Goal: Task Accomplishment & Management: Manage account settings

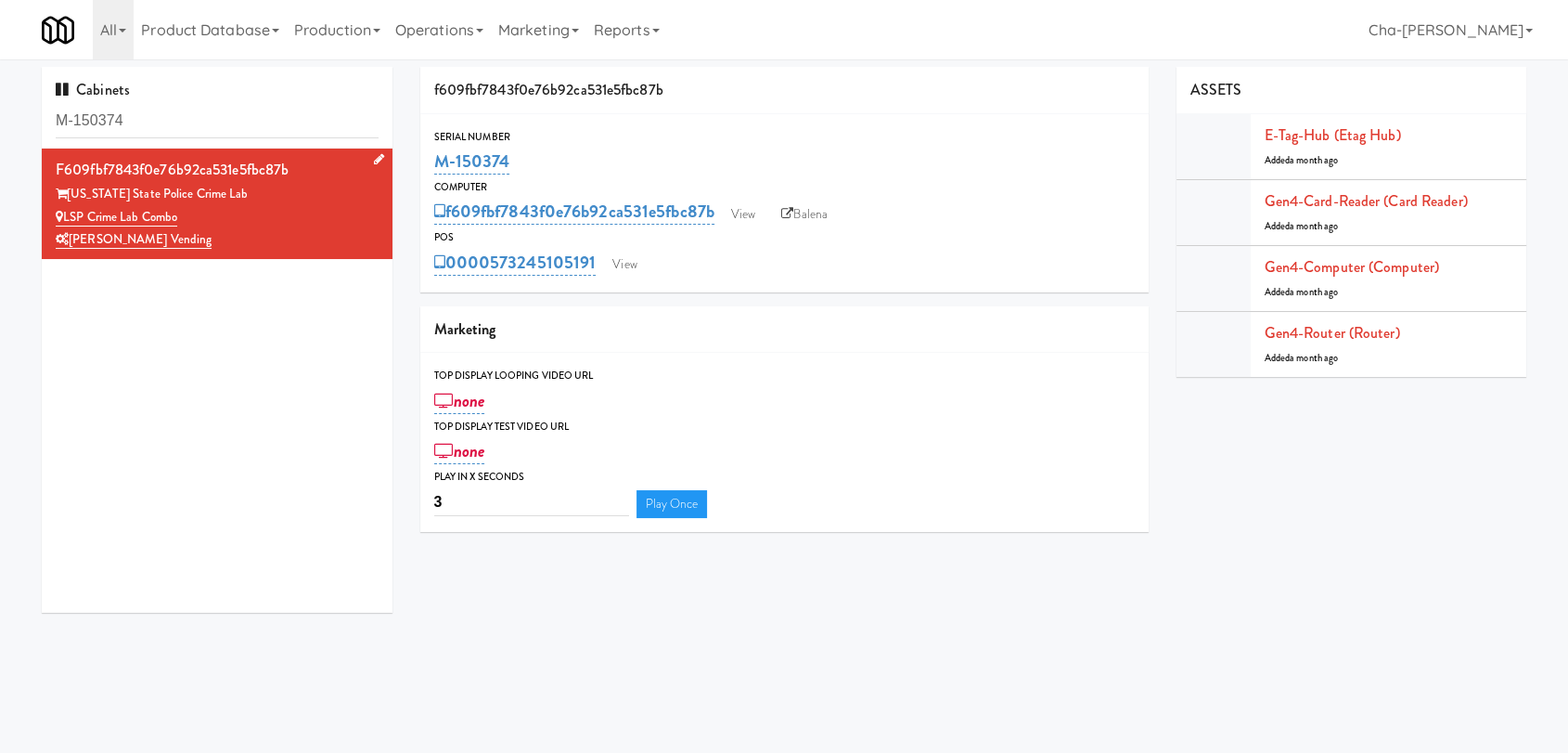
drag, startPoint x: 193, startPoint y: 213, endPoint x: 61, endPoint y: 214, distance: 132.0
click at [61, 214] on div "LSP Crime Lab Combo" at bounding box center [218, 218] width 323 height 24
copy link "LSP Crime Lab Combo"
click at [740, 216] on link "View" at bounding box center [744, 215] width 43 height 27
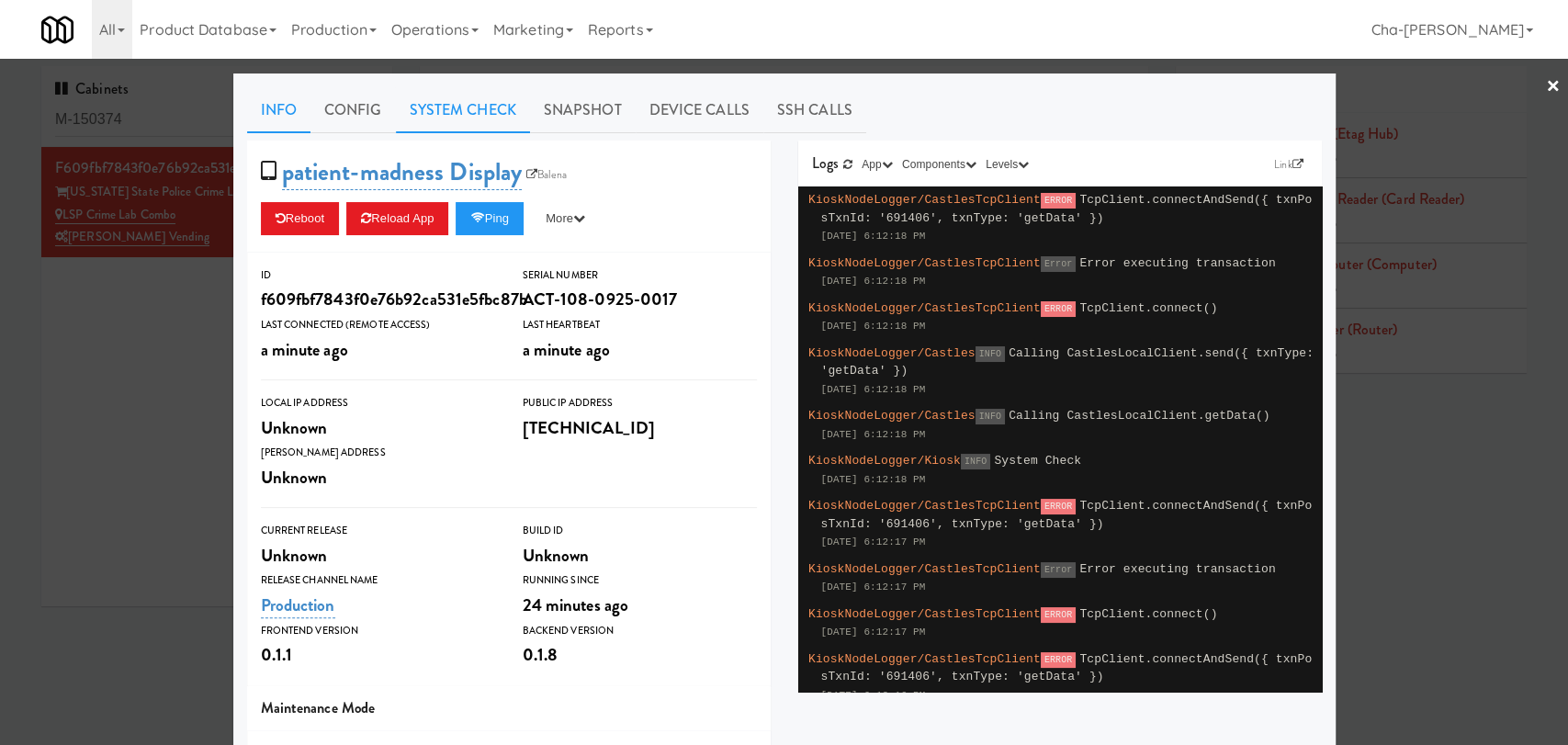
click at [445, 109] on link "System Check" at bounding box center [463, 110] width 134 height 46
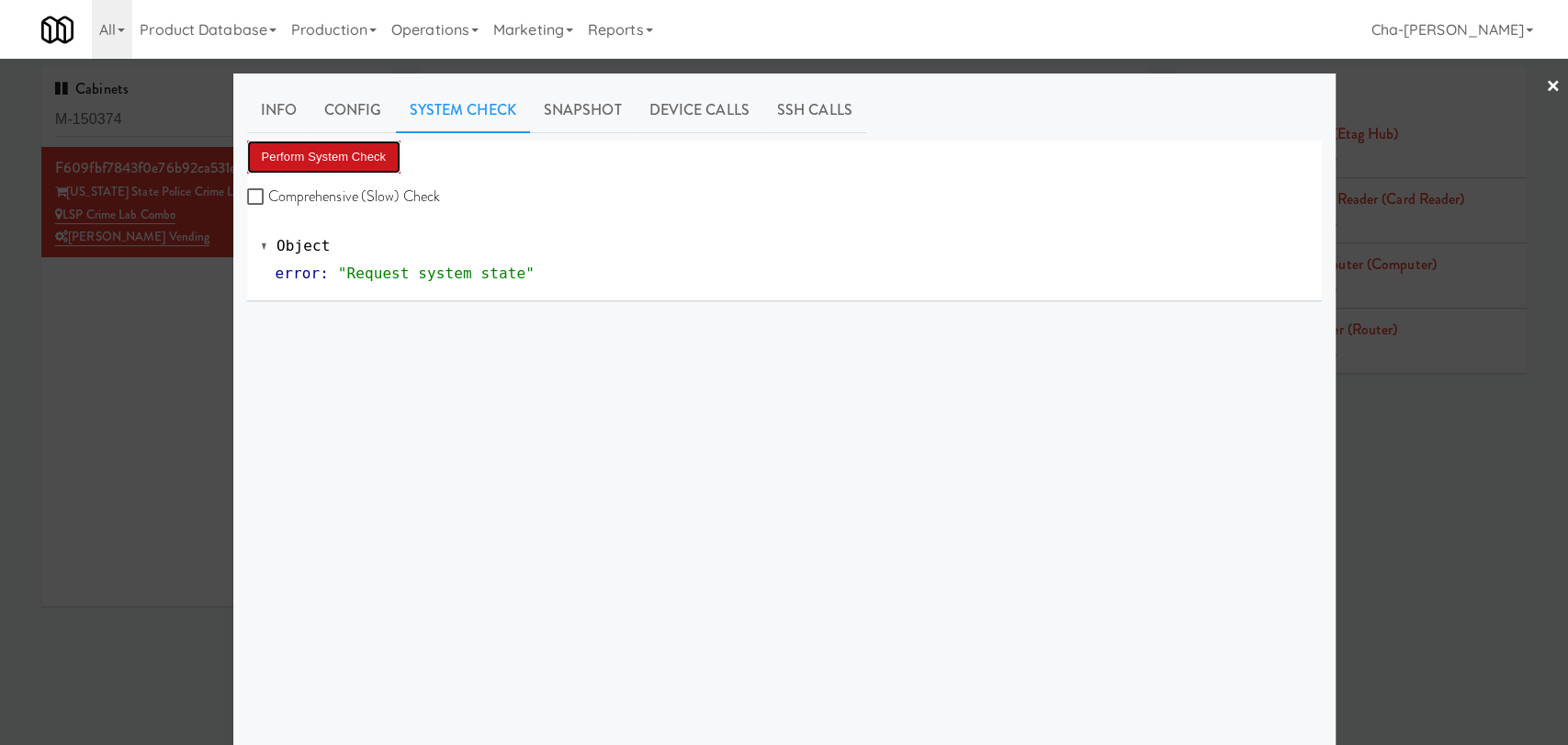
click at [358, 170] on button "Perform System Check" at bounding box center [324, 157] width 154 height 33
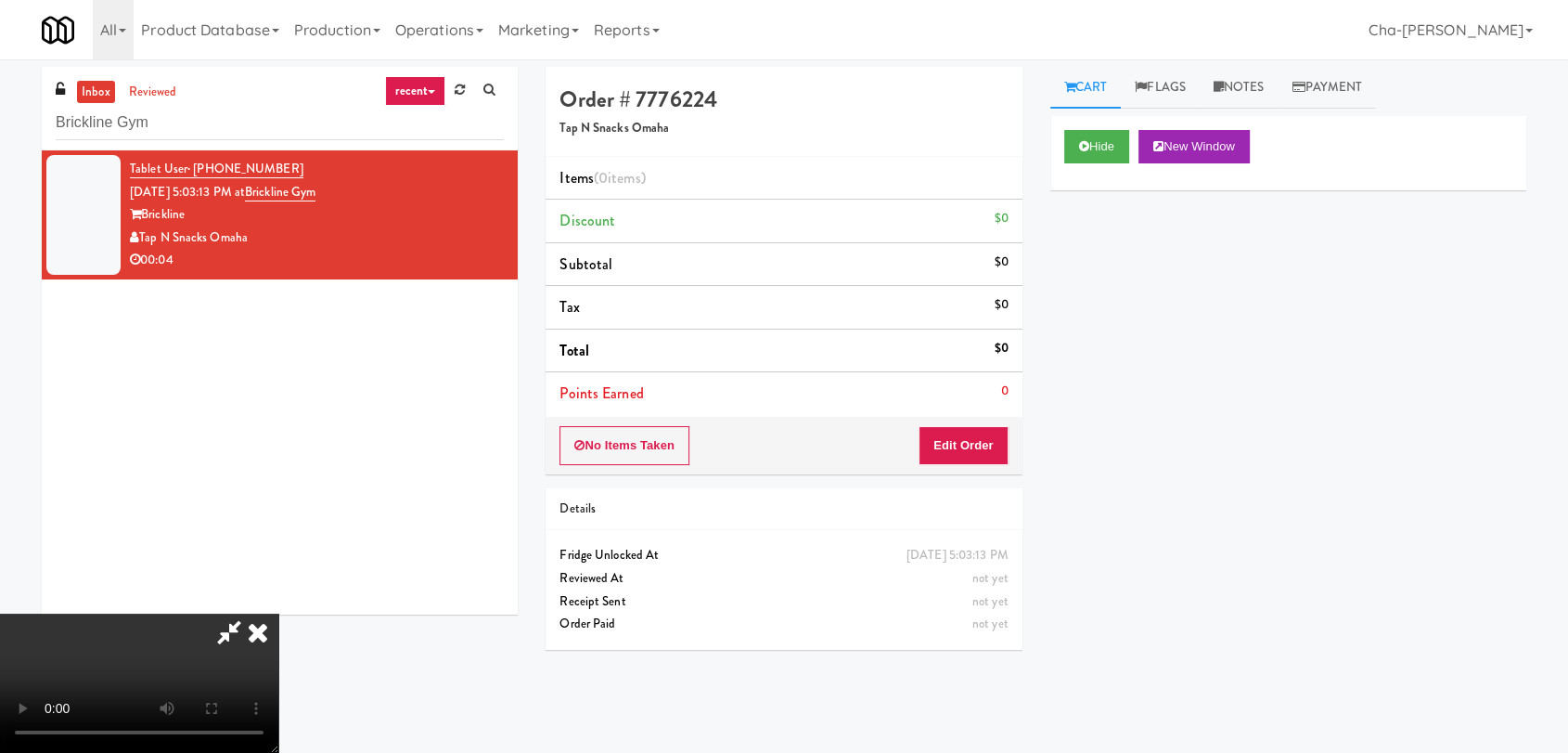
click at [278, 614] on icon at bounding box center [258, 632] width 41 height 37
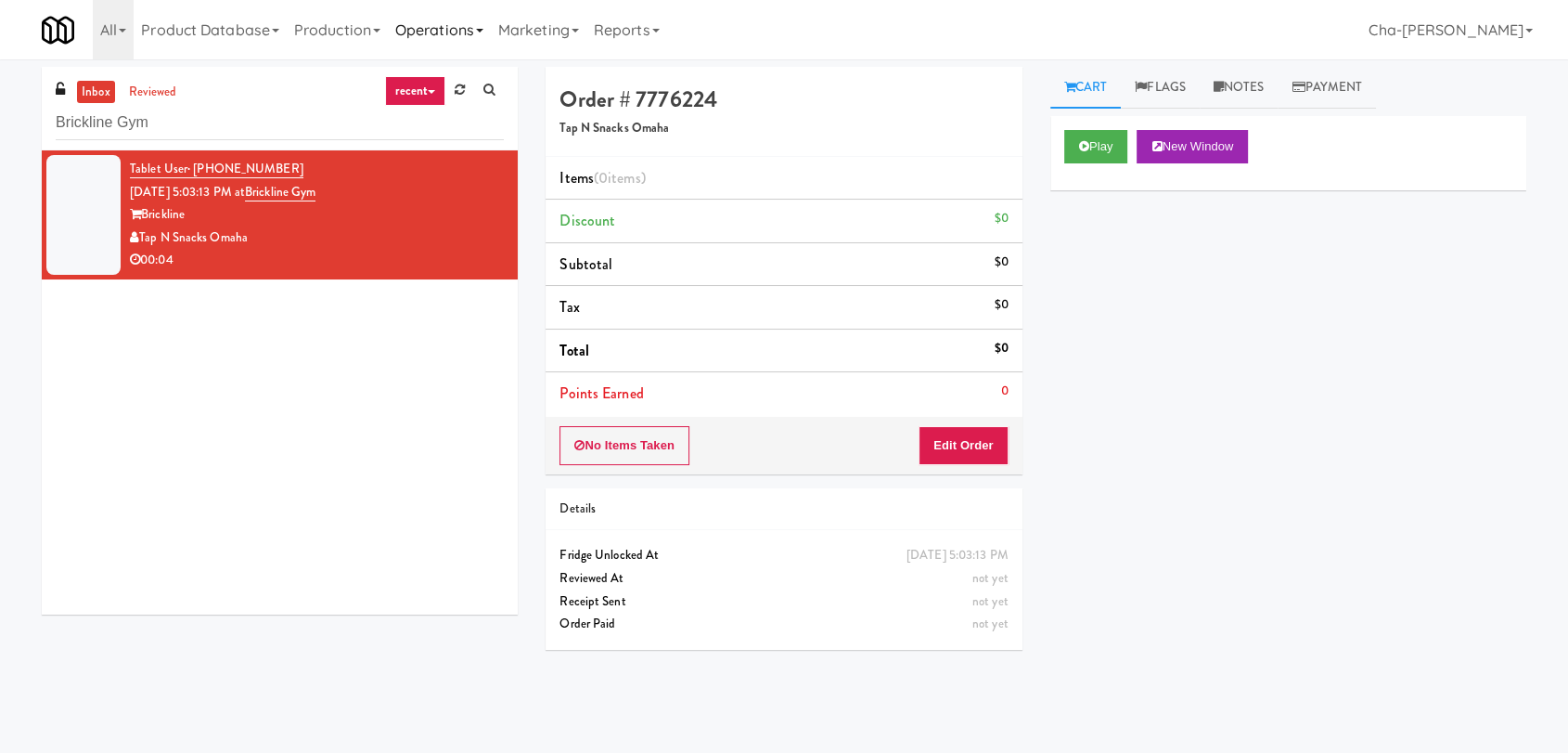
click at [459, 30] on link "Operations" at bounding box center [439, 29] width 103 height 60
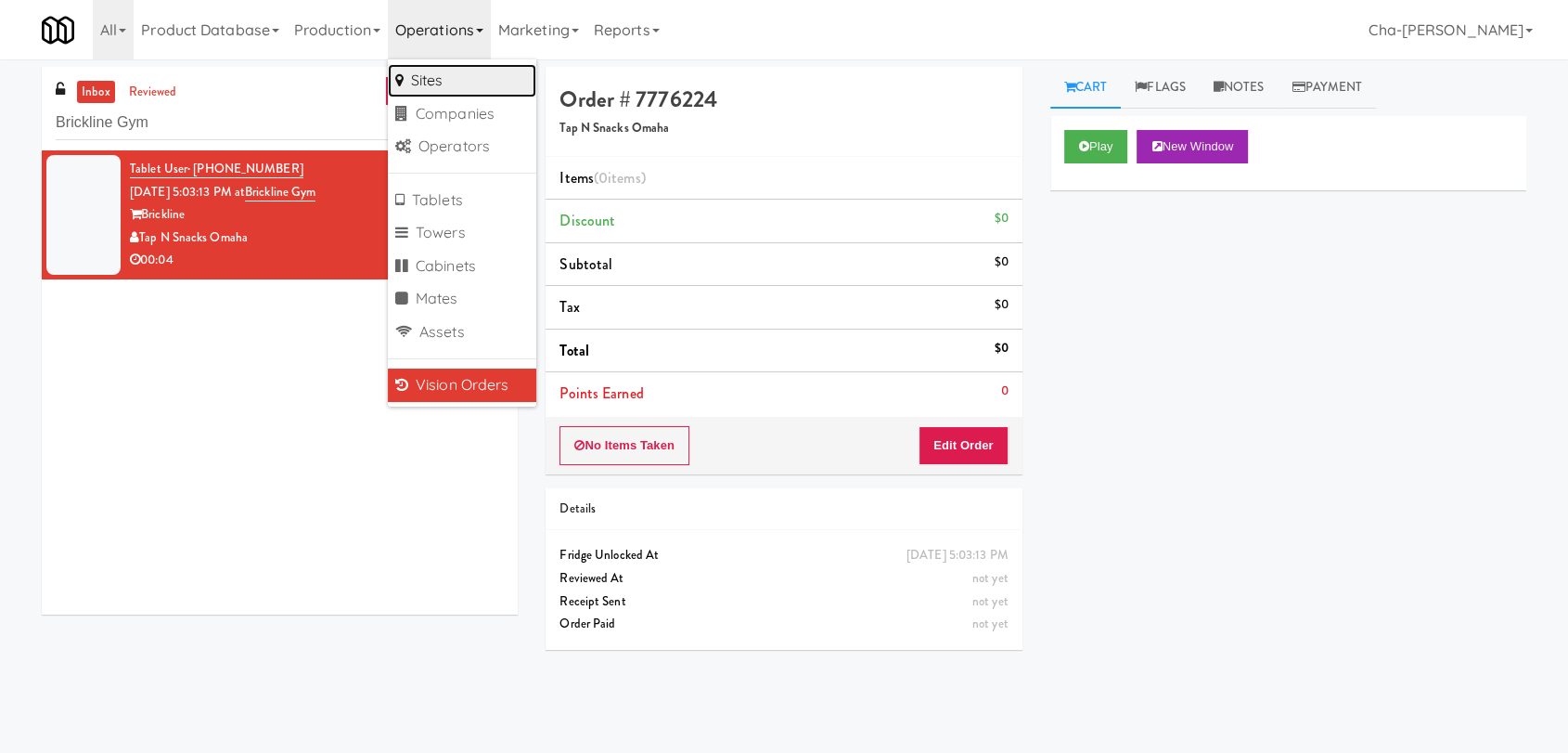
click at [476, 90] on link "Sites" at bounding box center [463, 80] width 149 height 33
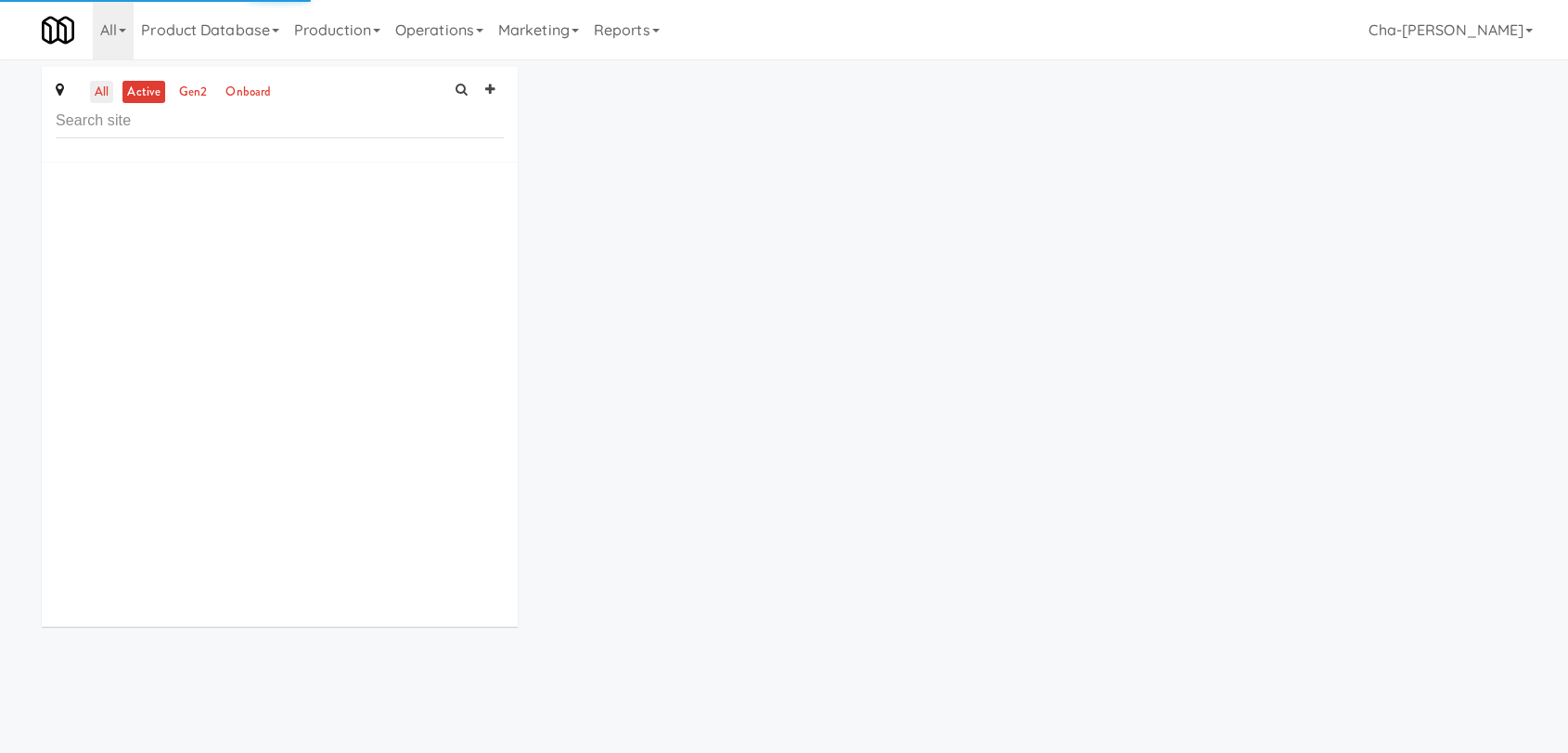
click at [109, 98] on link "all" at bounding box center [102, 92] width 24 height 24
click at [122, 124] on input "text" at bounding box center [279, 121] width 448 height 34
paste input "LSP Crime Lab Combo"
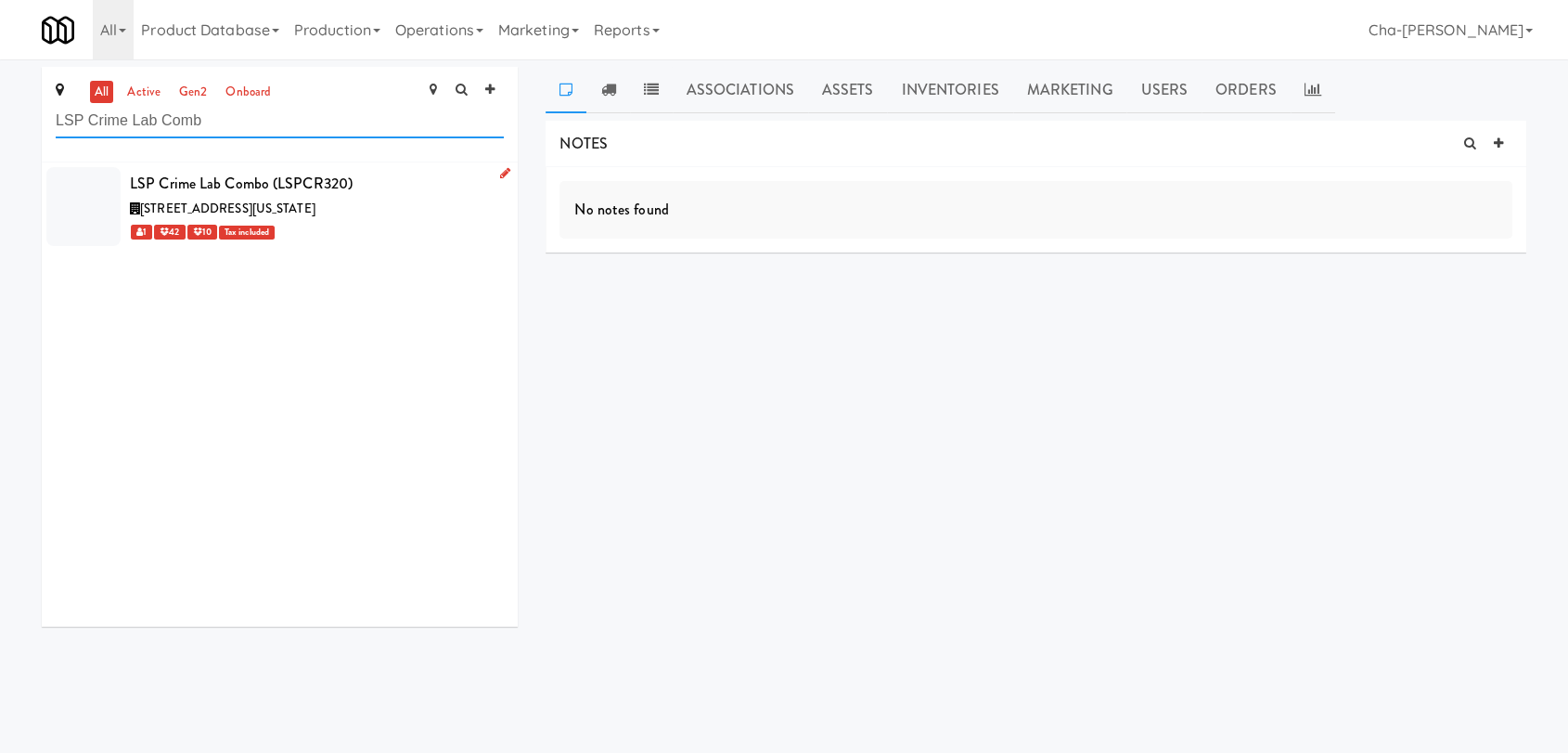
type input "LSP Crime Lab Comb"
click at [395, 217] on div "[STREET_ADDRESS][US_STATE]" at bounding box center [318, 210] width 374 height 24
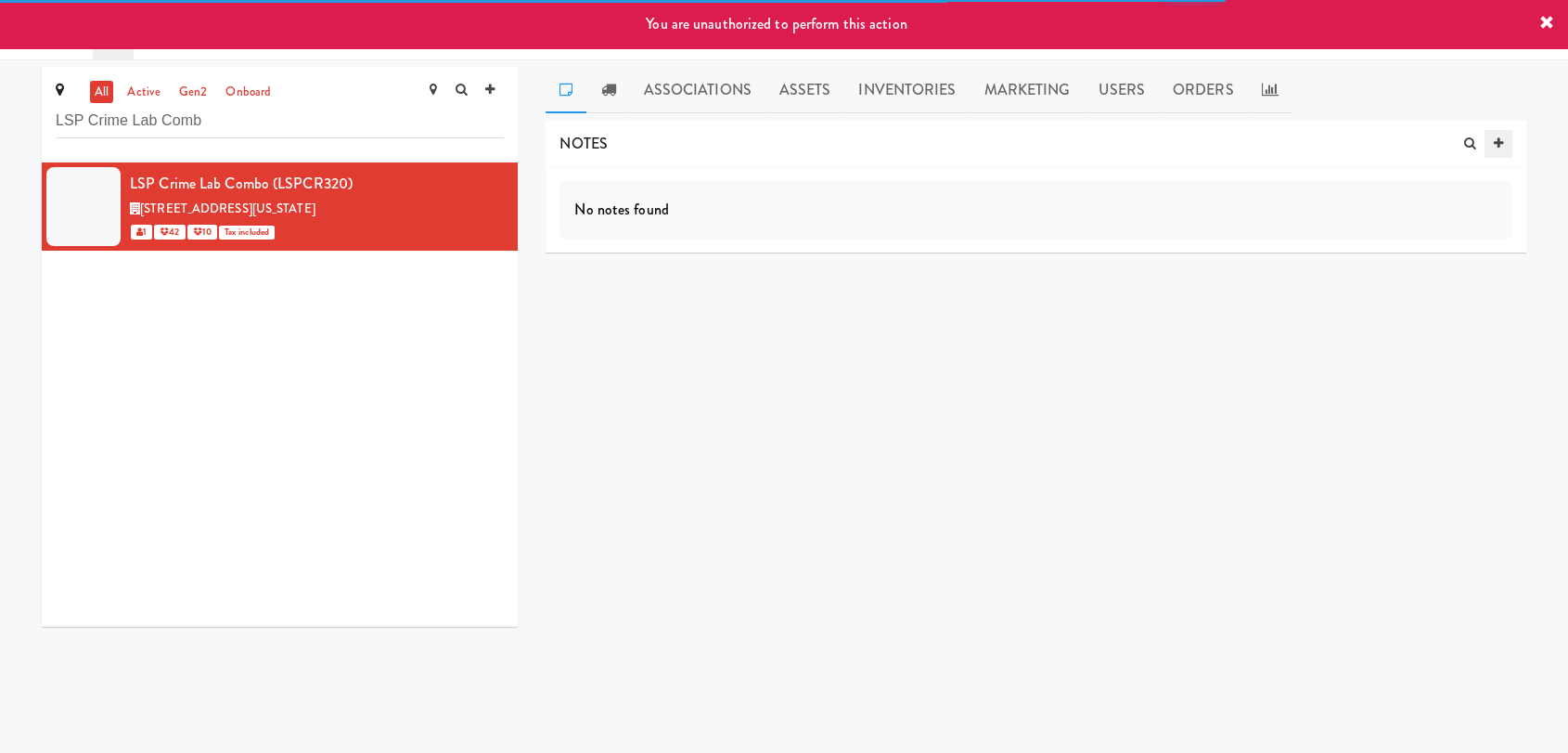
click at [1502, 142] on icon at bounding box center [1498, 143] width 9 height 12
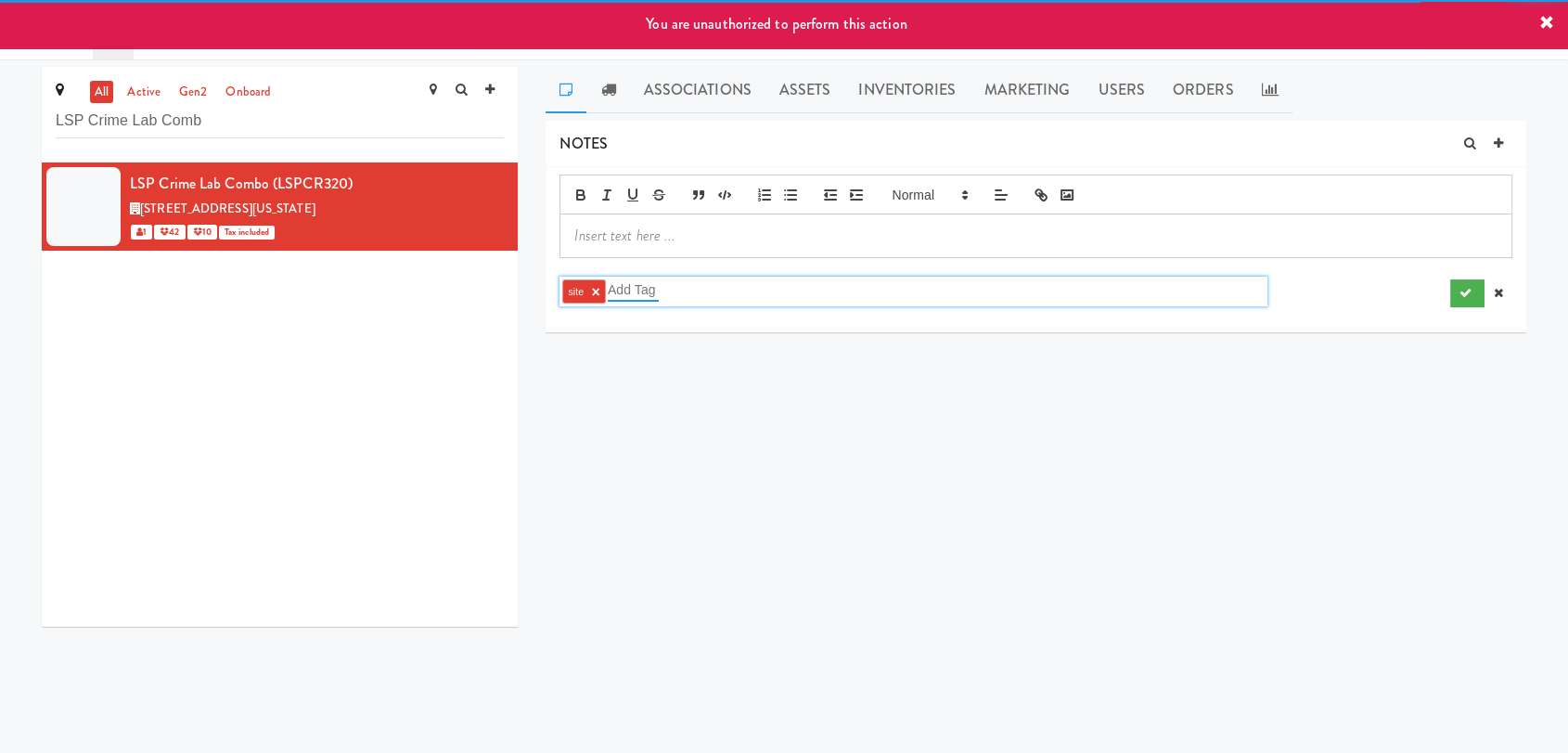
click at [631, 291] on input "text" at bounding box center [633, 289] width 51 height 25
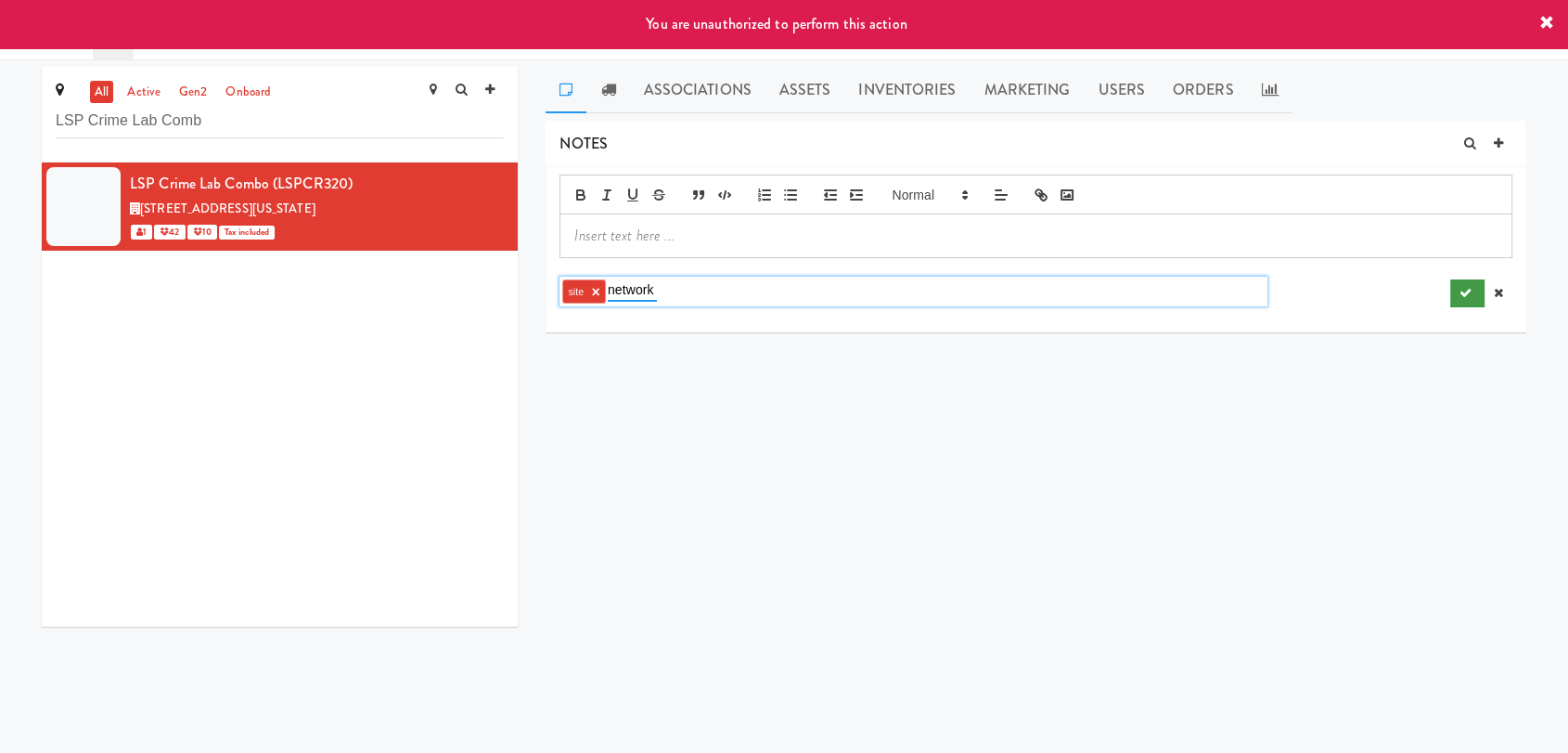
type input "network"
click at [1471, 300] on button "submit" at bounding box center [1467, 293] width 34 height 27
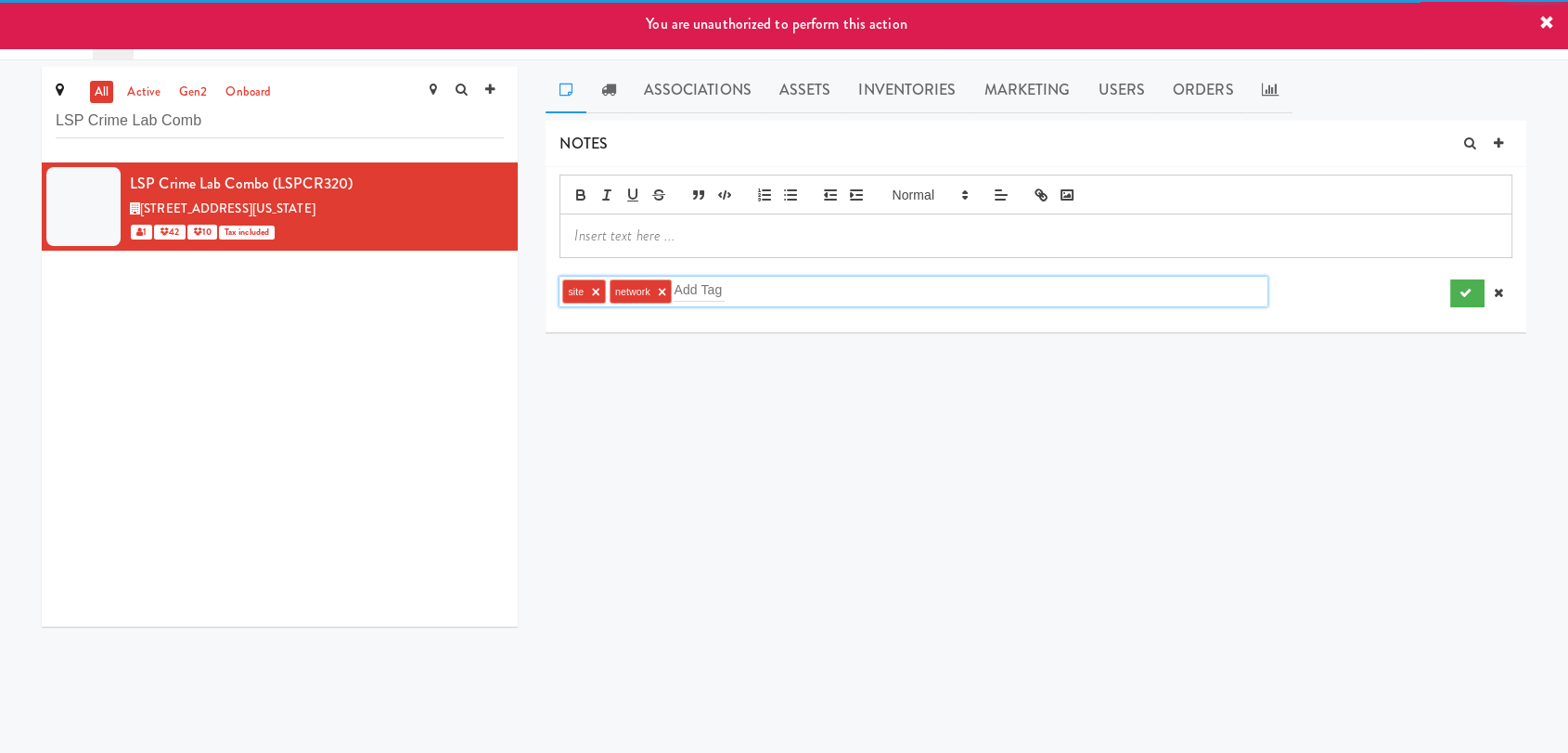
click at [658, 234] on p at bounding box center [1036, 235] width 923 height 21
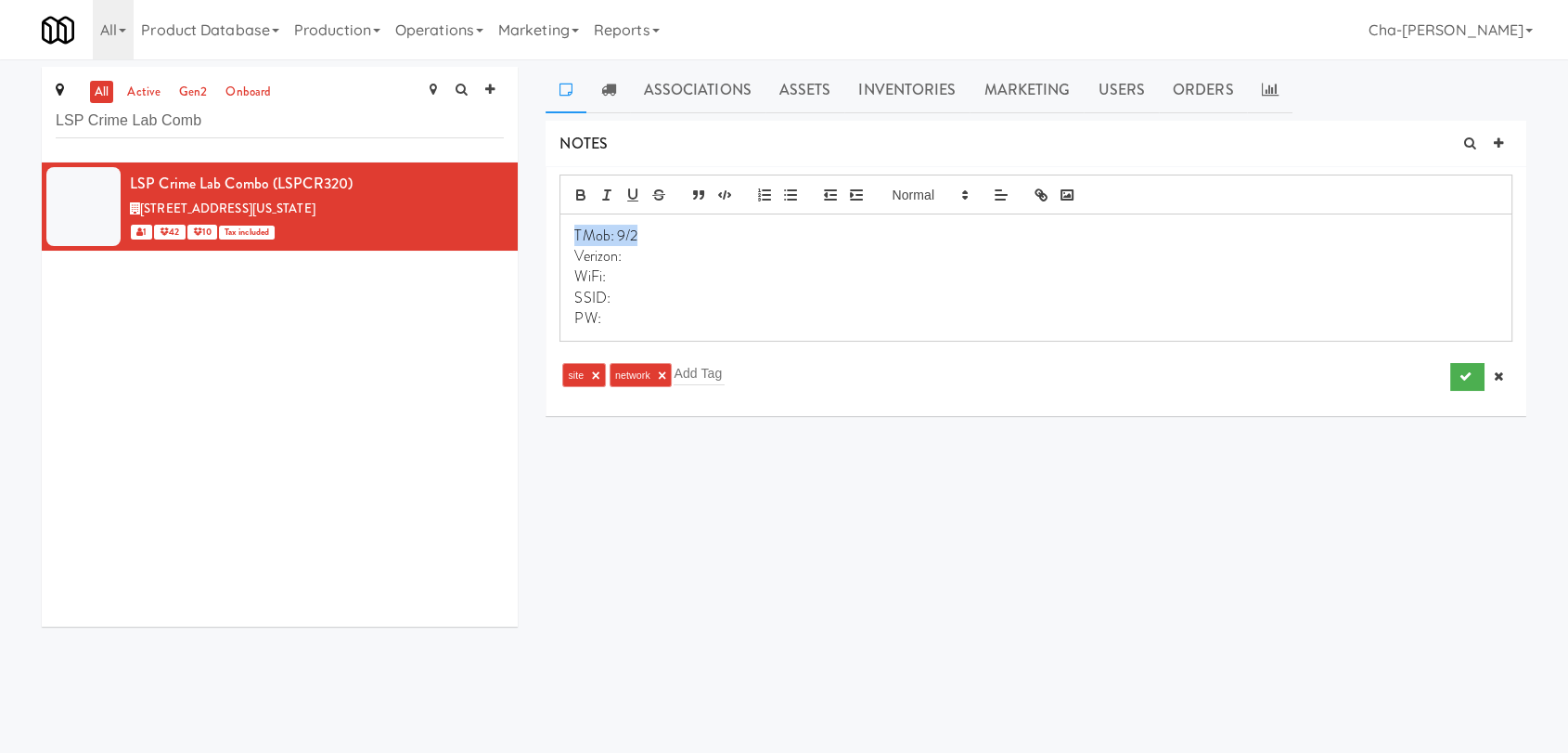
drag, startPoint x: 575, startPoint y: 229, endPoint x: 676, endPoint y: 227, distance: 101.0
click at [646, 259] on p "Verizon:" at bounding box center [1036, 256] width 923 height 21
click at [801, 308] on p "PW:" at bounding box center [1036, 318] width 923 height 21
click at [1462, 375] on icon "submit" at bounding box center [1465, 376] width 12 height 12
click at [500, 170] on icon at bounding box center [505, 173] width 10 height 12
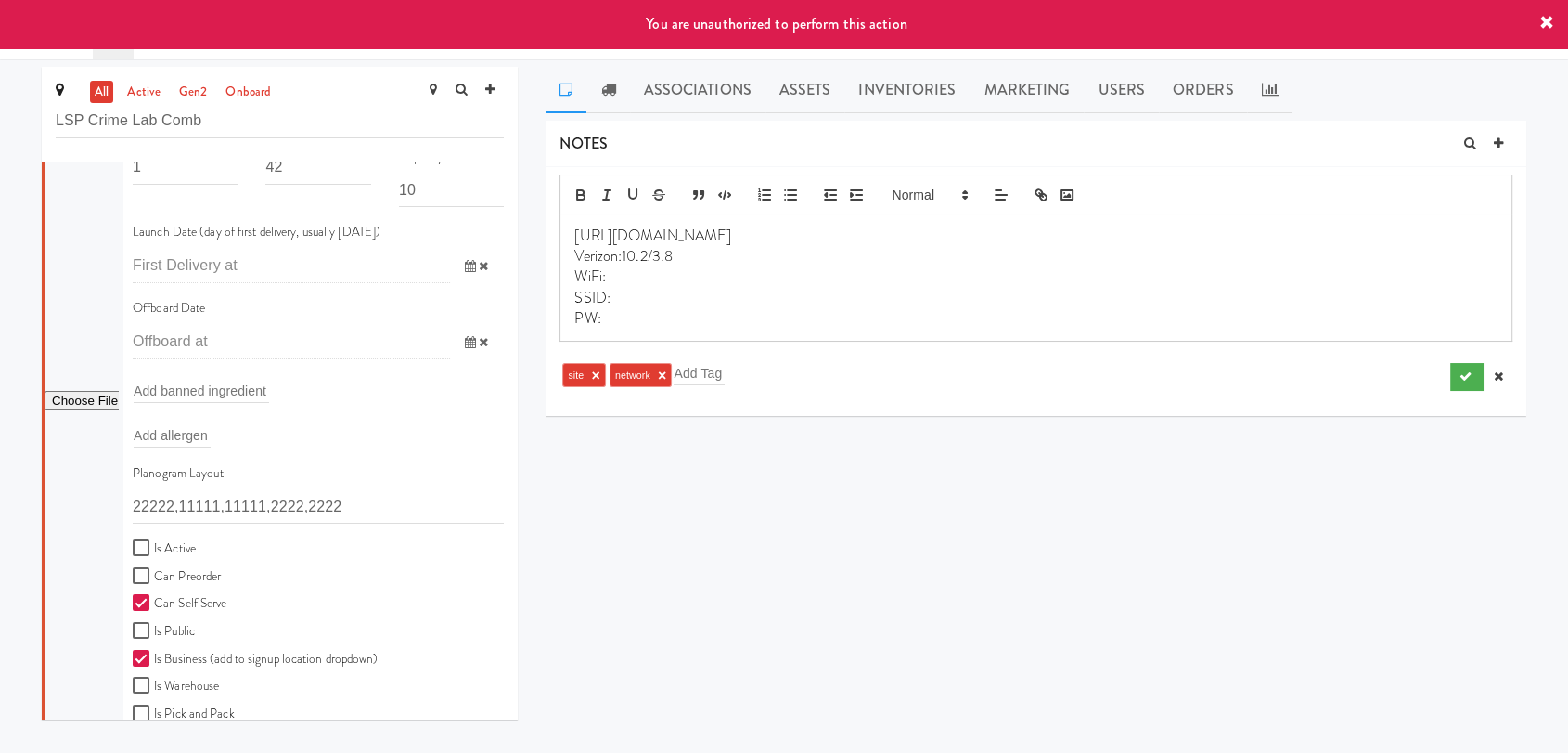
scroll to position [206, 0]
click at [177, 547] on label "Is Active" at bounding box center [164, 542] width 63 height 24
click at [154, 547] on input "Is Active" at bounding box center [143, 540] width 22 height 15
checkbox input "true"
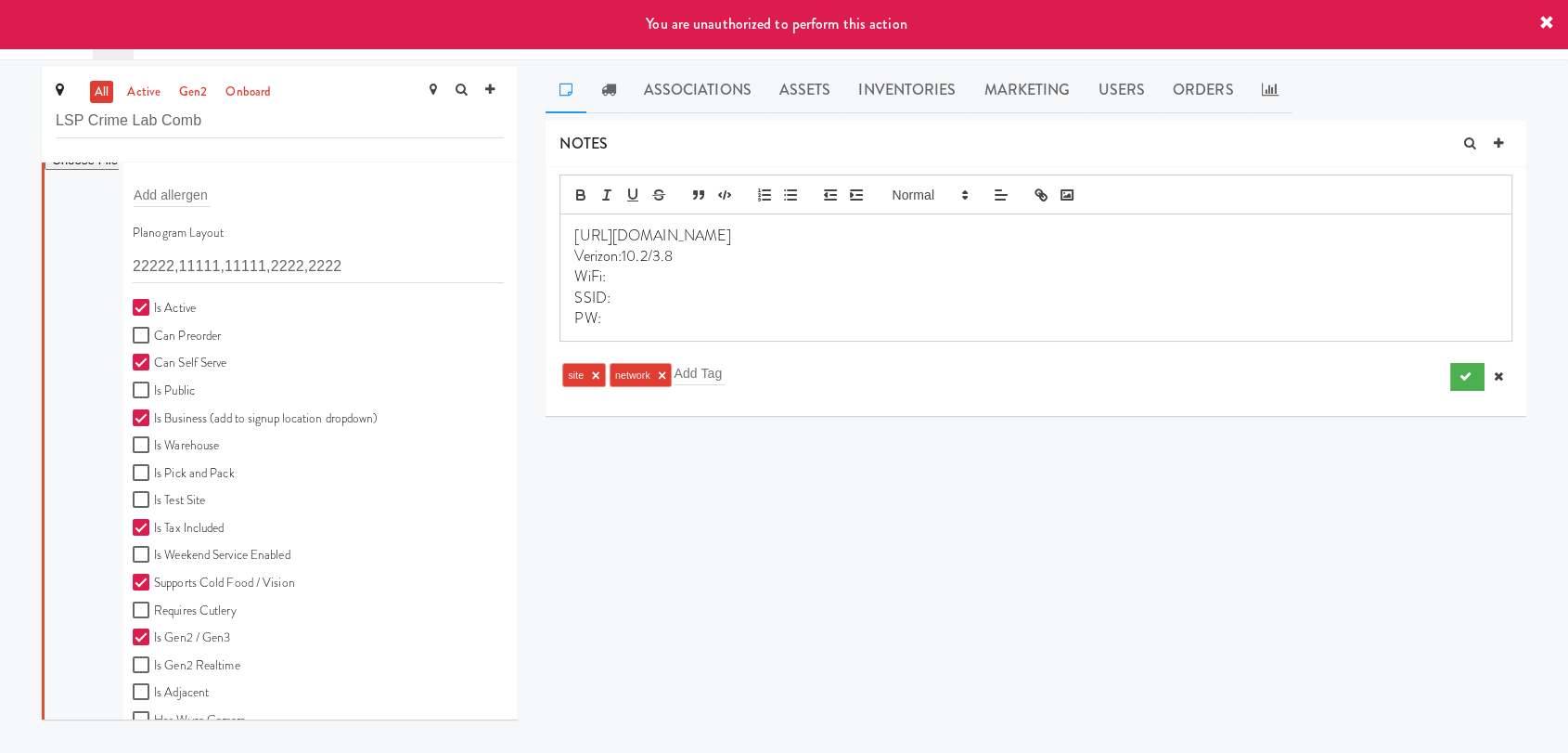
scroll to position [515, 0]
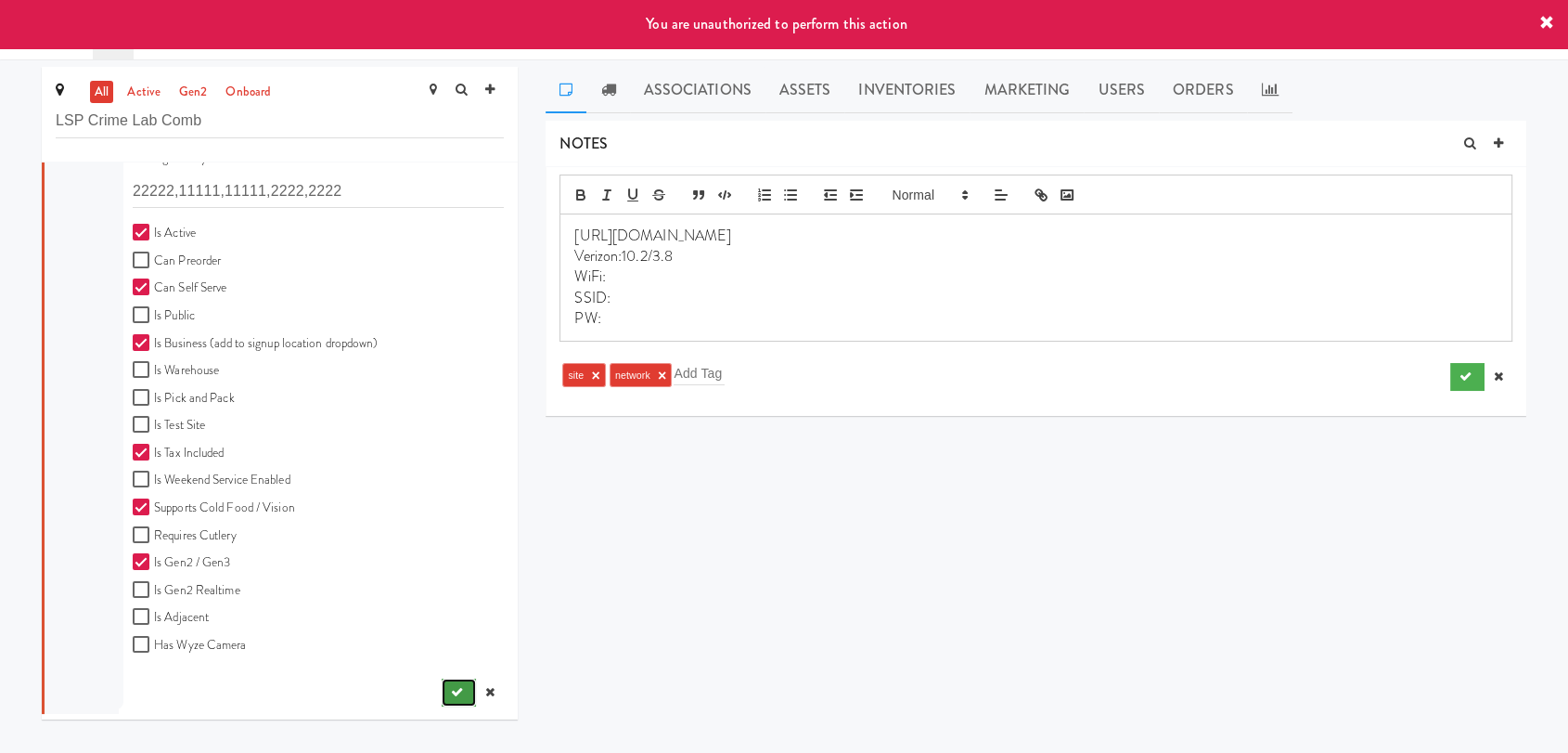
click at [442, 682] on button "submit" at bounding box center [459, 692] width 34 height 27
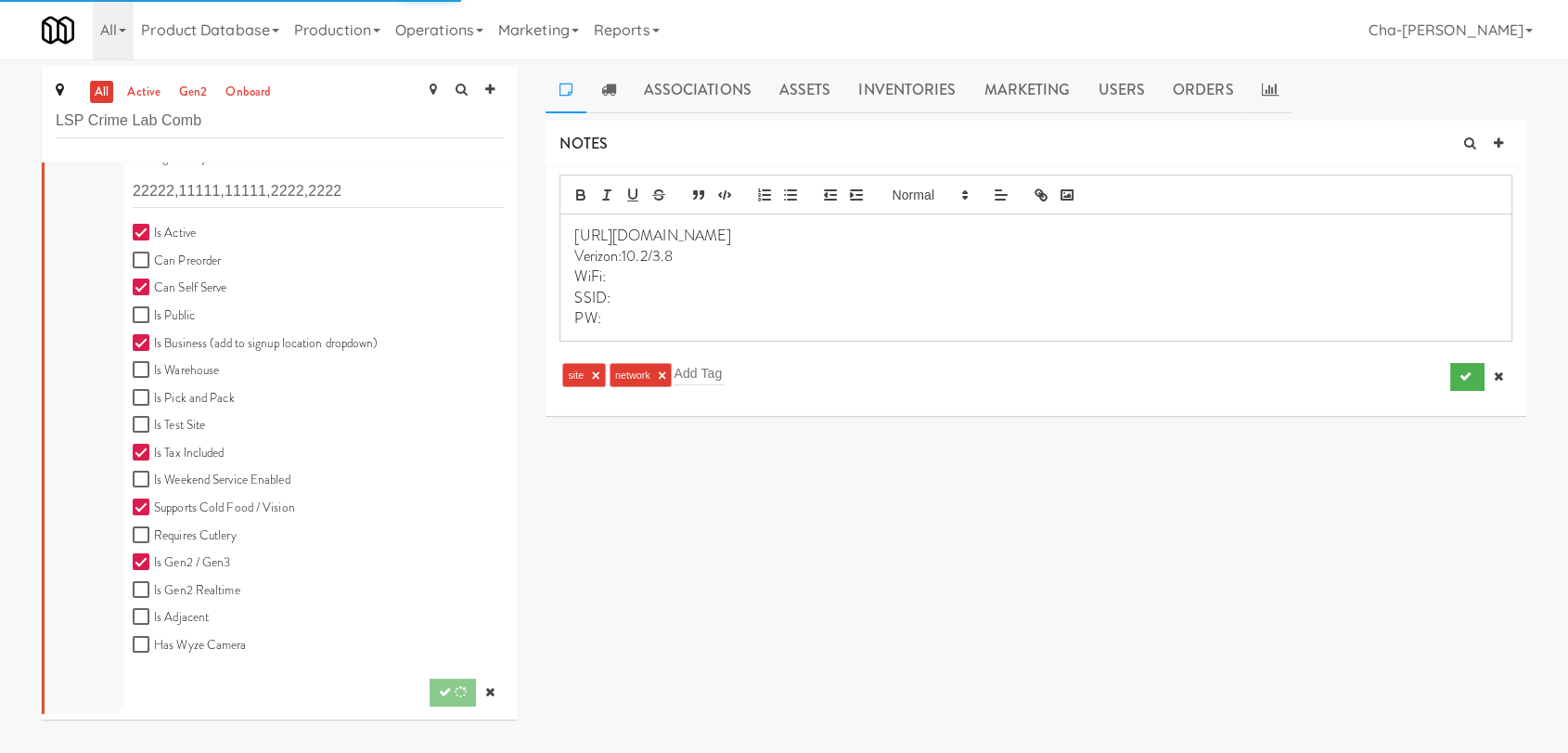
scroll to position [0, 0]
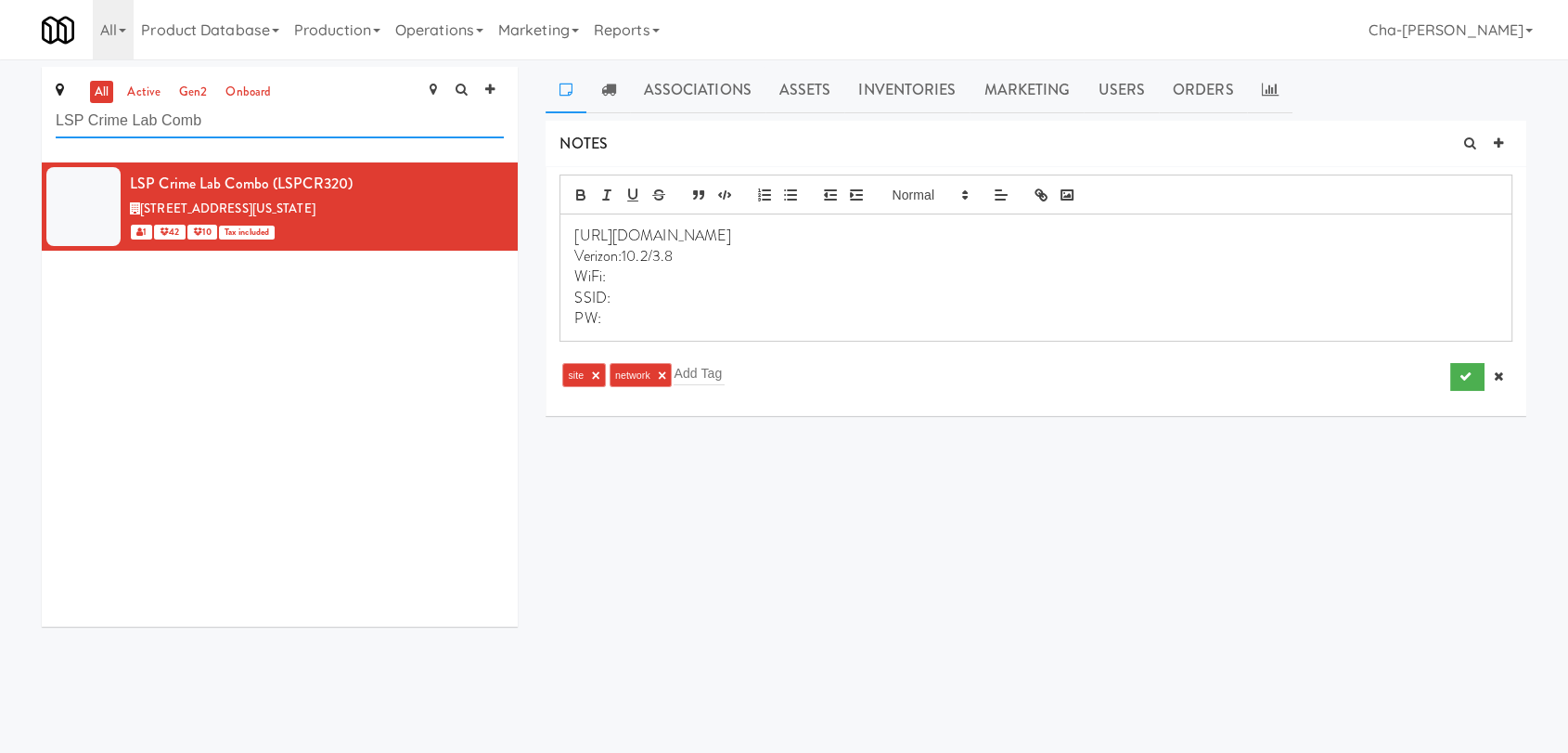
drag, startPoint x: 245, startPoint y: 127, endPoint x: 44, endPoint y: 135, distance: 201.2
click at [44, 135] on div "all active gen2 onboard LSP Crime Lab Comb" at bounding box center [280, 115] width 476 height 96
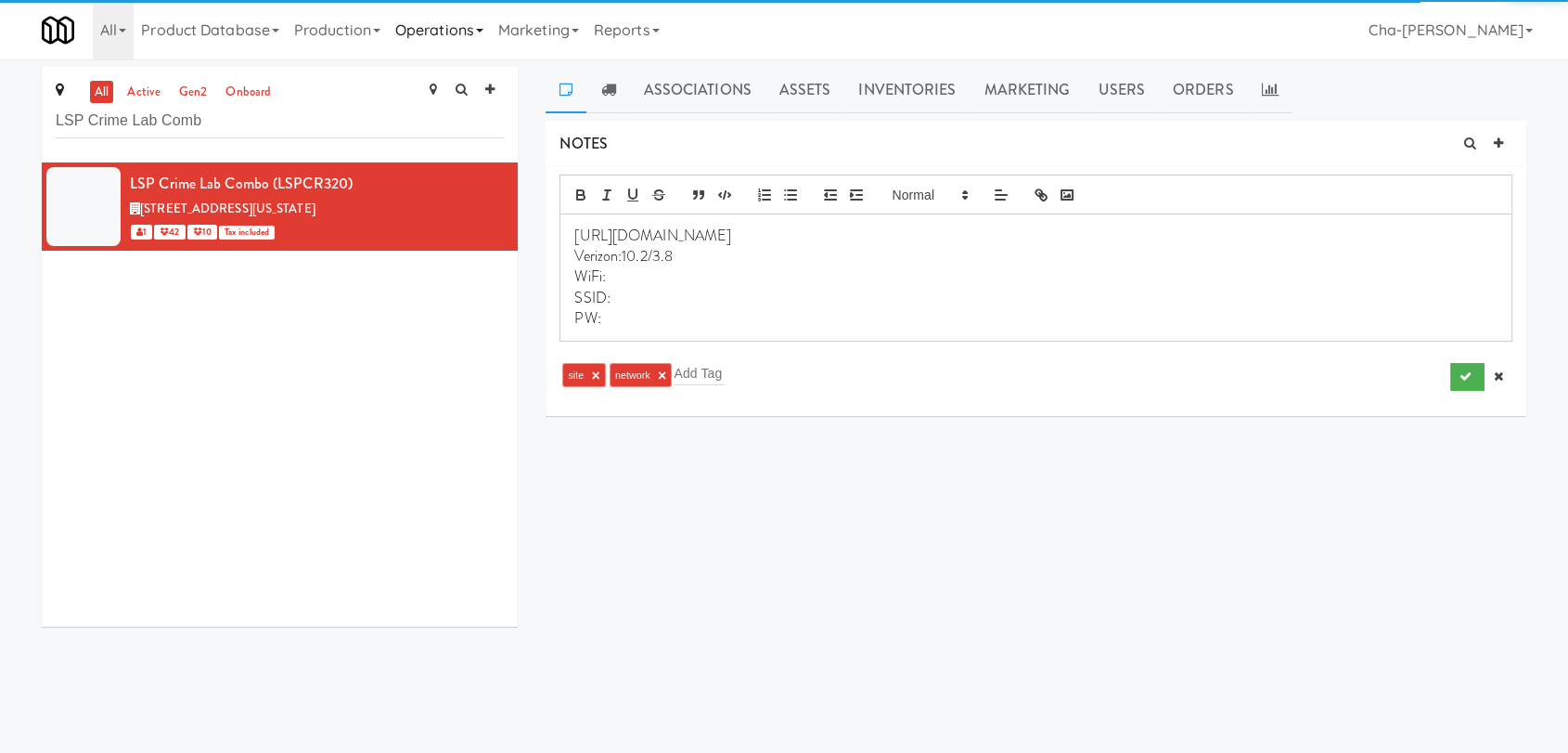
click at [431, 38] on link "Operations" at bounding box center [439, 29] width 103 height 60
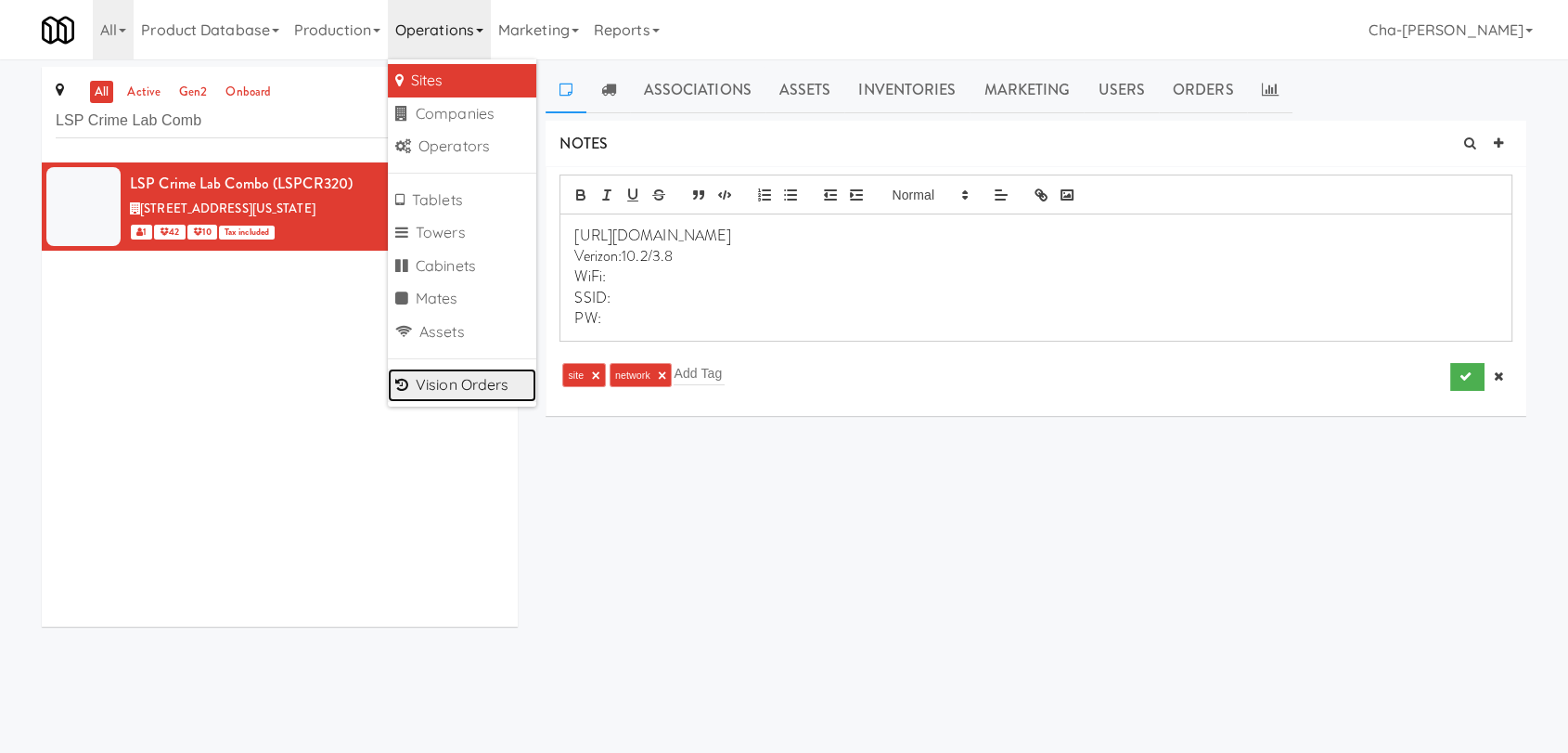
click at [452, 383] on link "Vision Orders" at bounding box center [463, 385] width 149 height 33
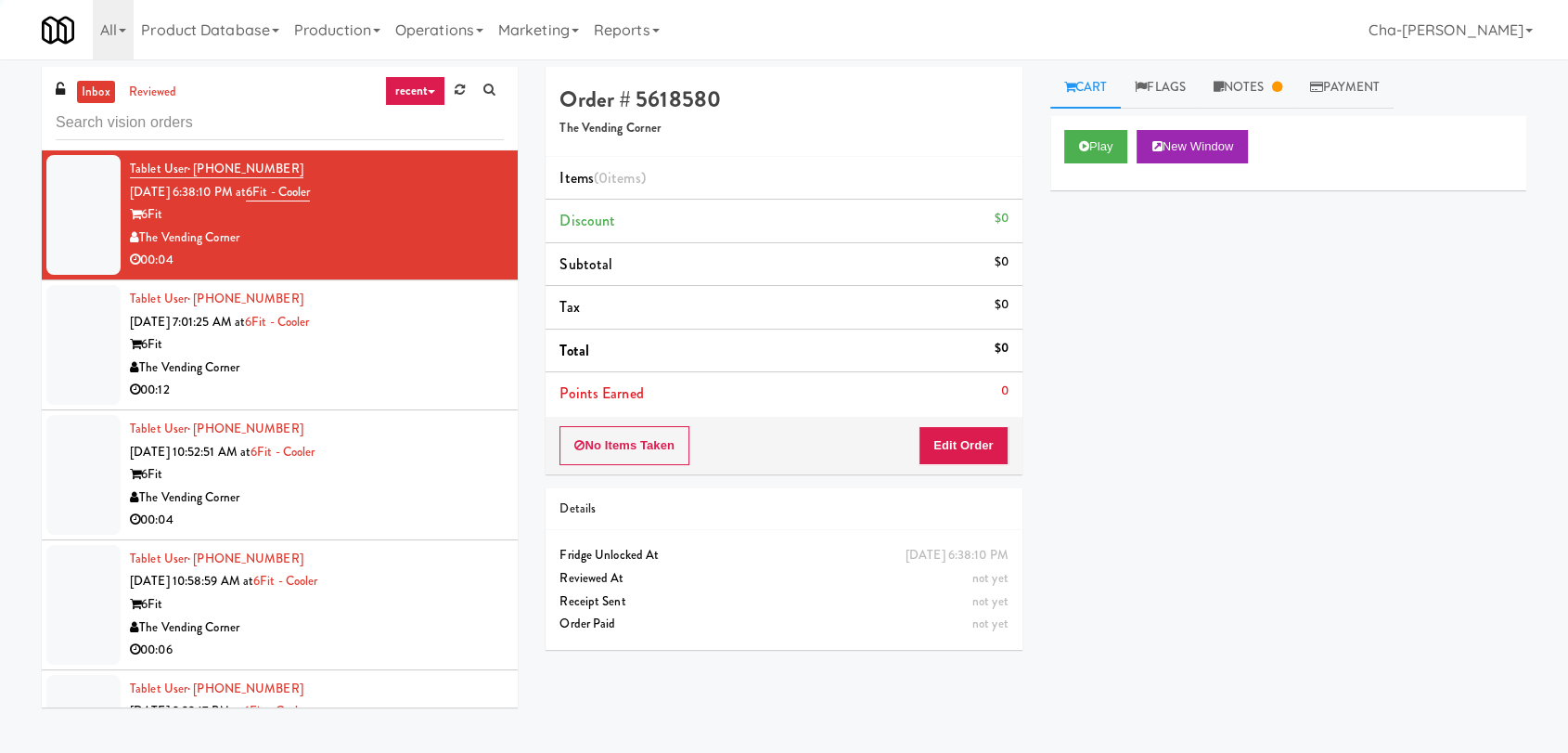
click at [207, 131] on input "text" at bounding box center [279, 123] width 448 height 34
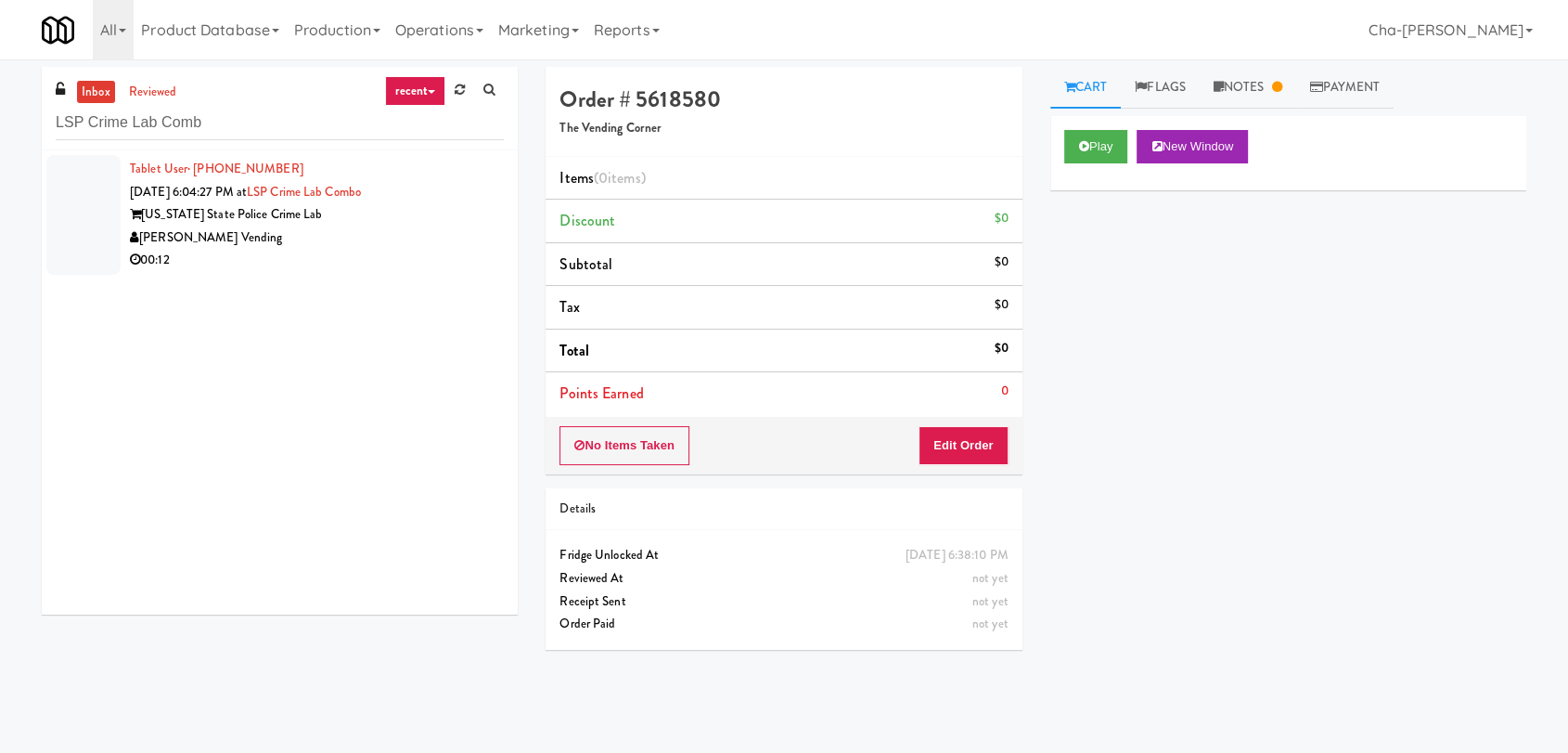
type input "LSP Crime Lab Comb"
click at [396, 219] on div "[US_STATE] State Police Crime Lab" at bounding box center [318, 215] width 374 height 24
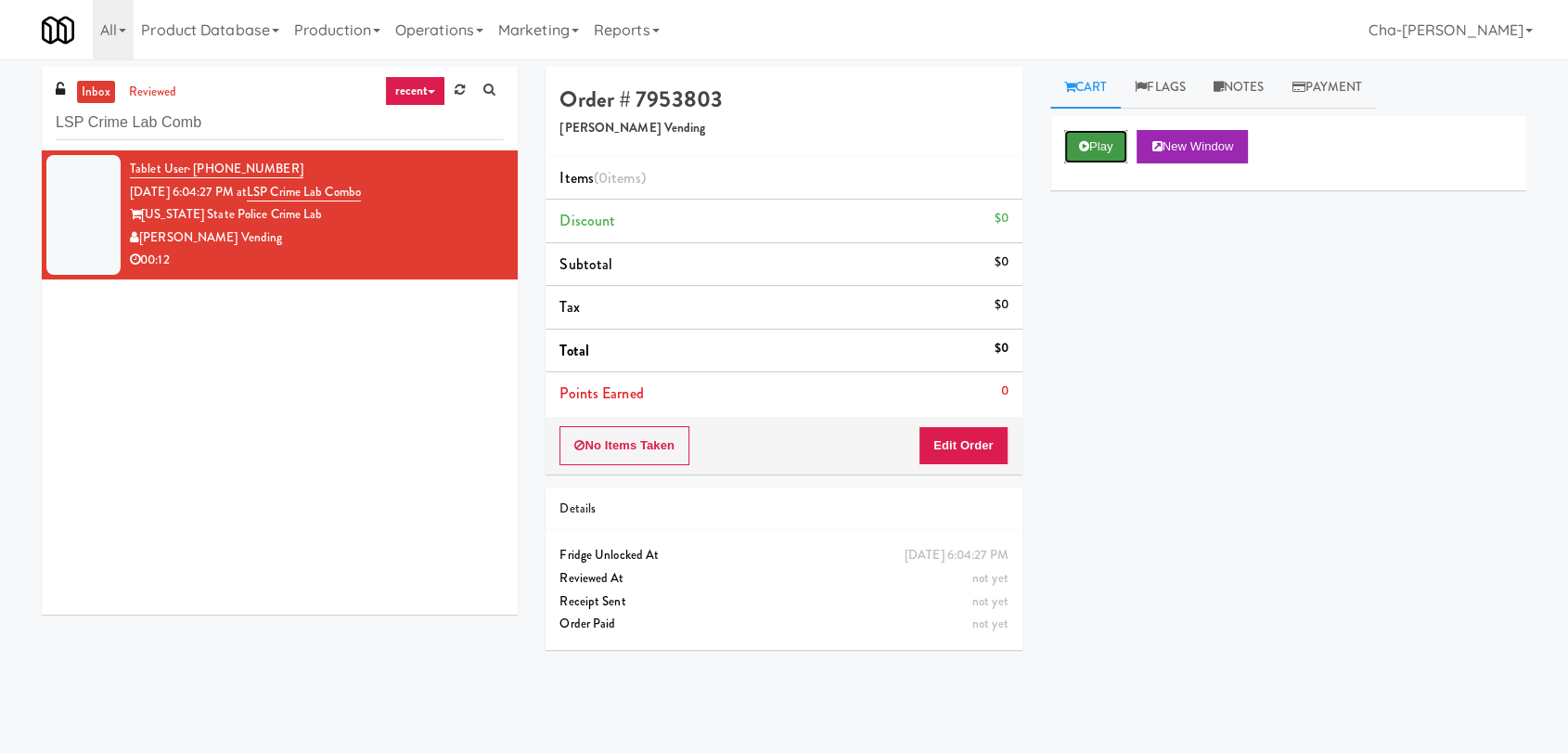
click at [1123, 135] on button "Play" at bounding box center [1096, 147] width 64 height 33
